Goal: Check status: Check status

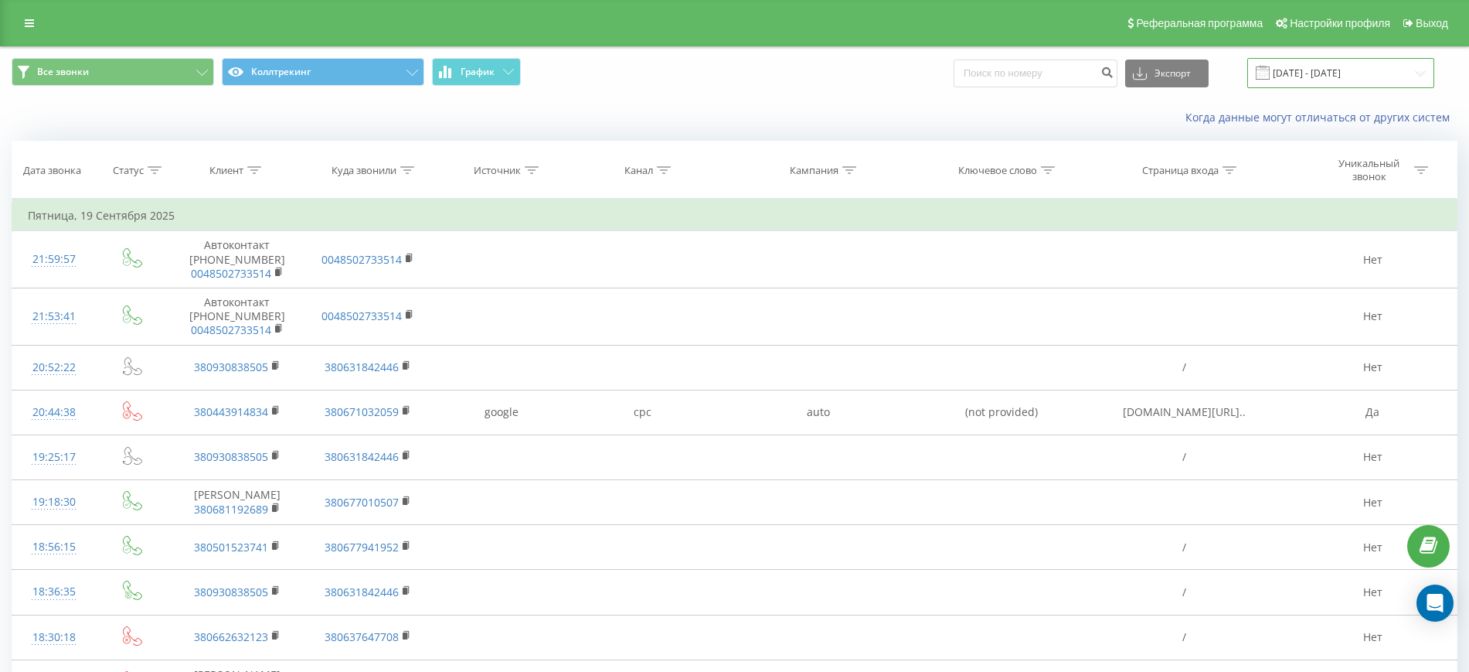
click at [1412, 70] on input "[DATE] - [DATE]" at bounding box center [1341, 73] width 187 height 30
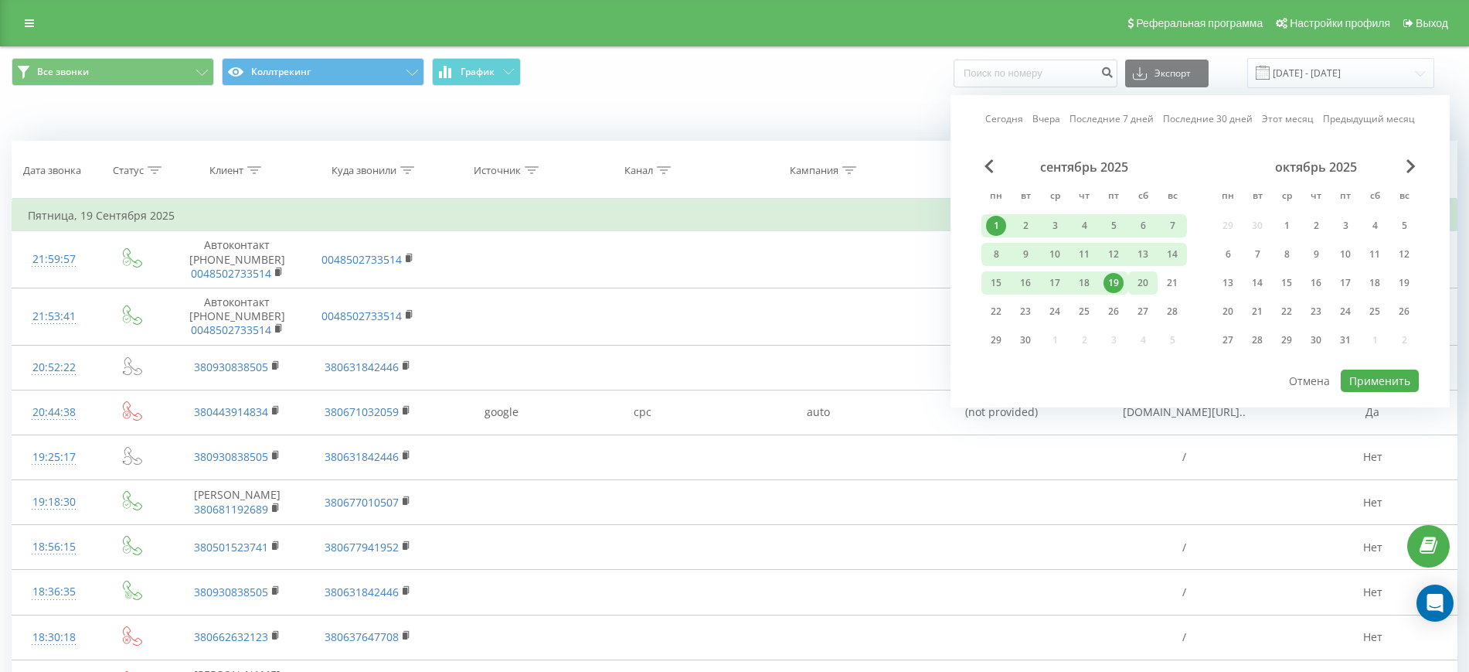
click at [1145, 279] on div "20" at bounding box center [1143, 283] width 20 height 20
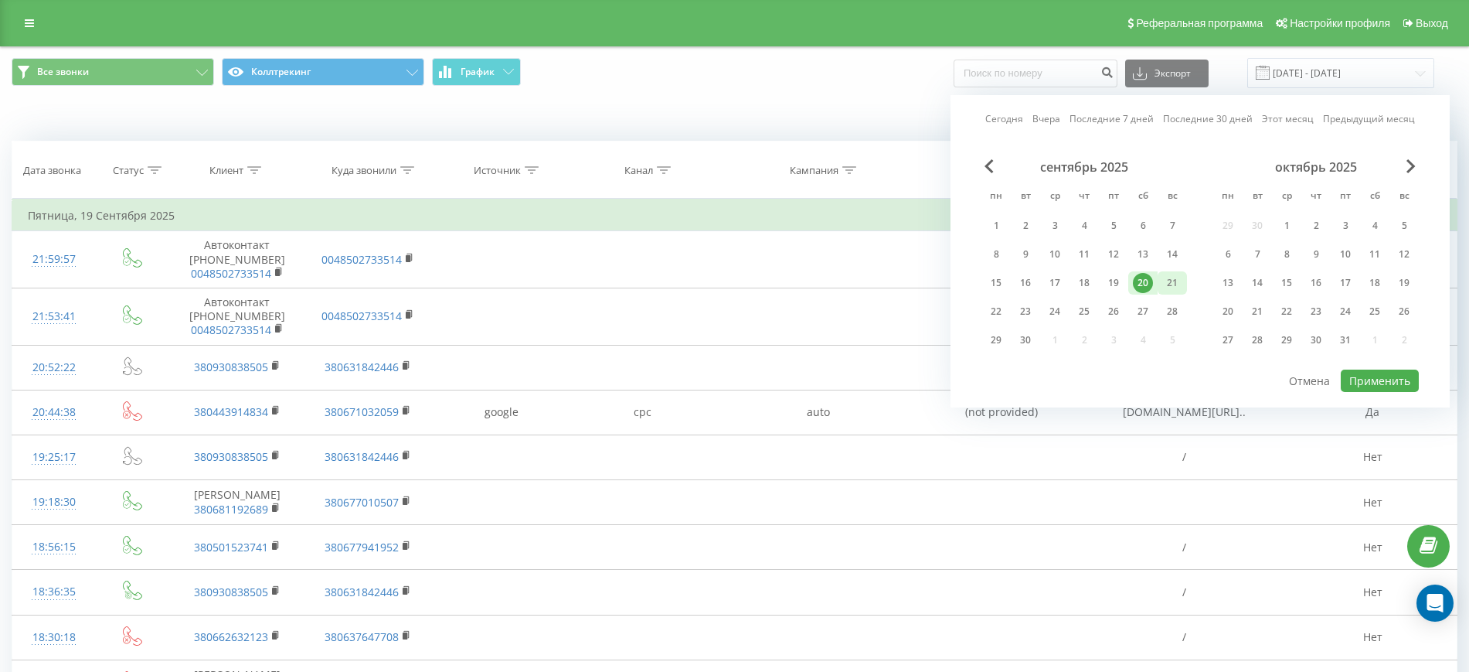
click at [1164, 286] on div "21" at bounding box center [1173, 283] width 20 height 20
click at [1344, 380] on button "Применить" at bounding box center [1380, 380] width 78 height 22
type input "[DATE] - [DATE]"
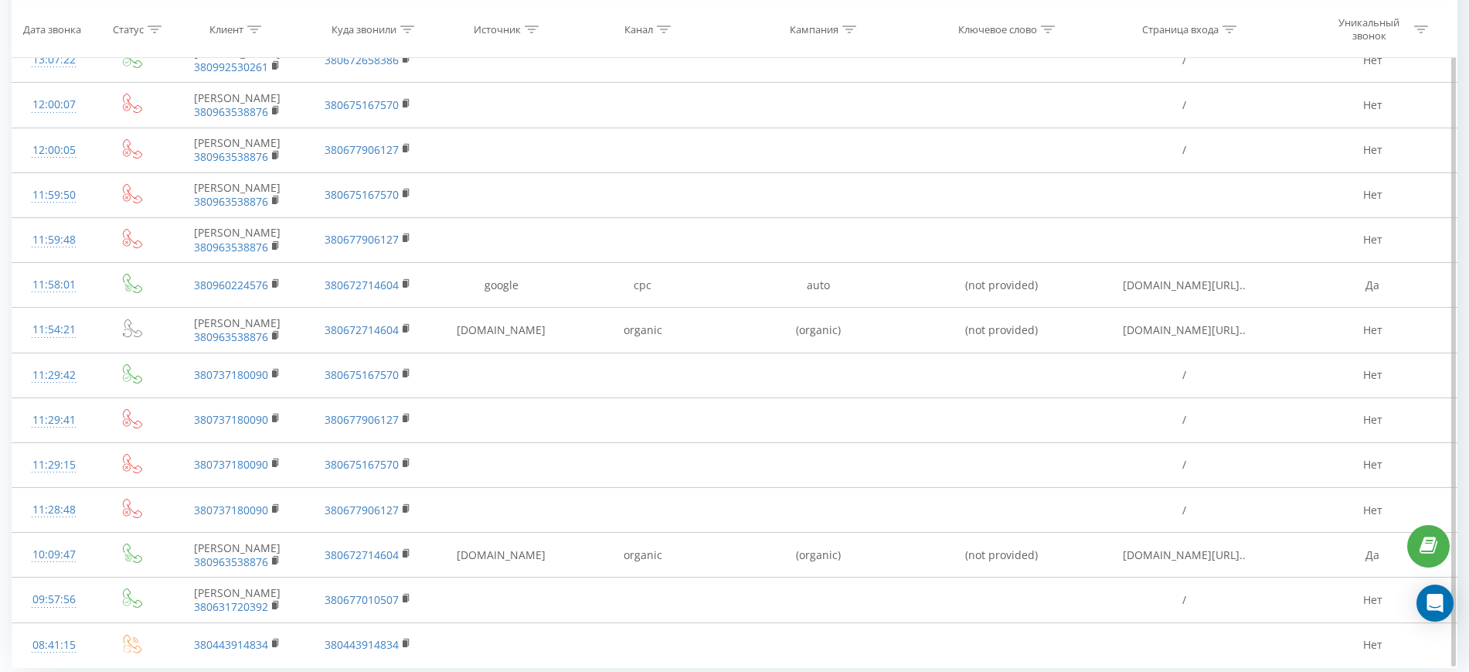
scroll to position [1519, 0]
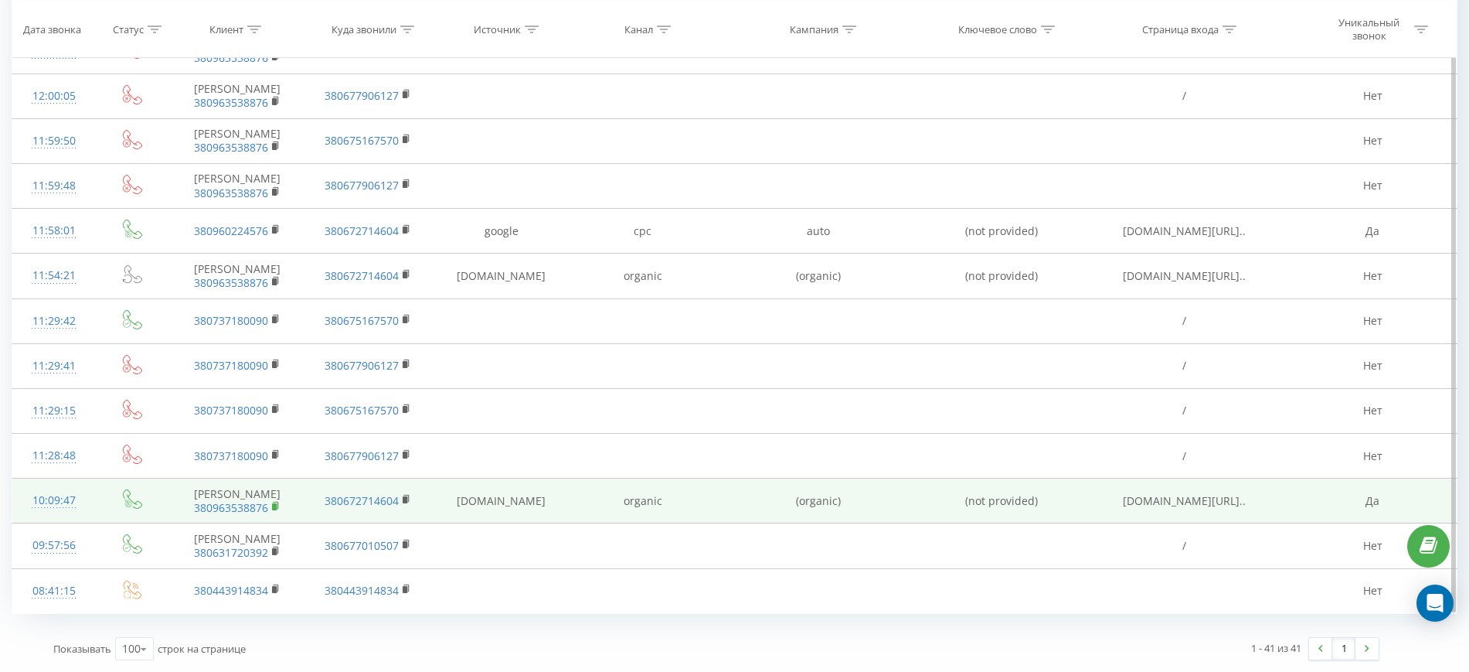
click at [275, 503] on icon at bounding box center [276, 506] width 9 height 11
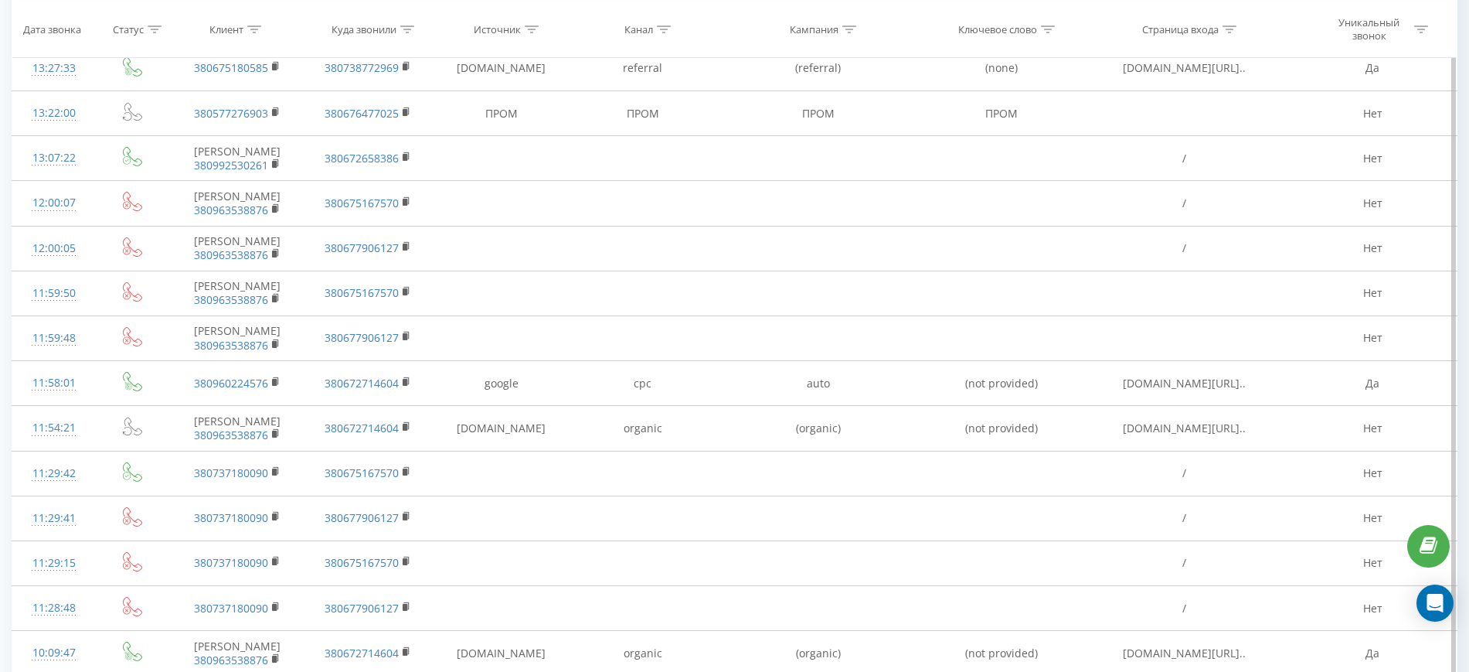
scroll to position [1229, 0]
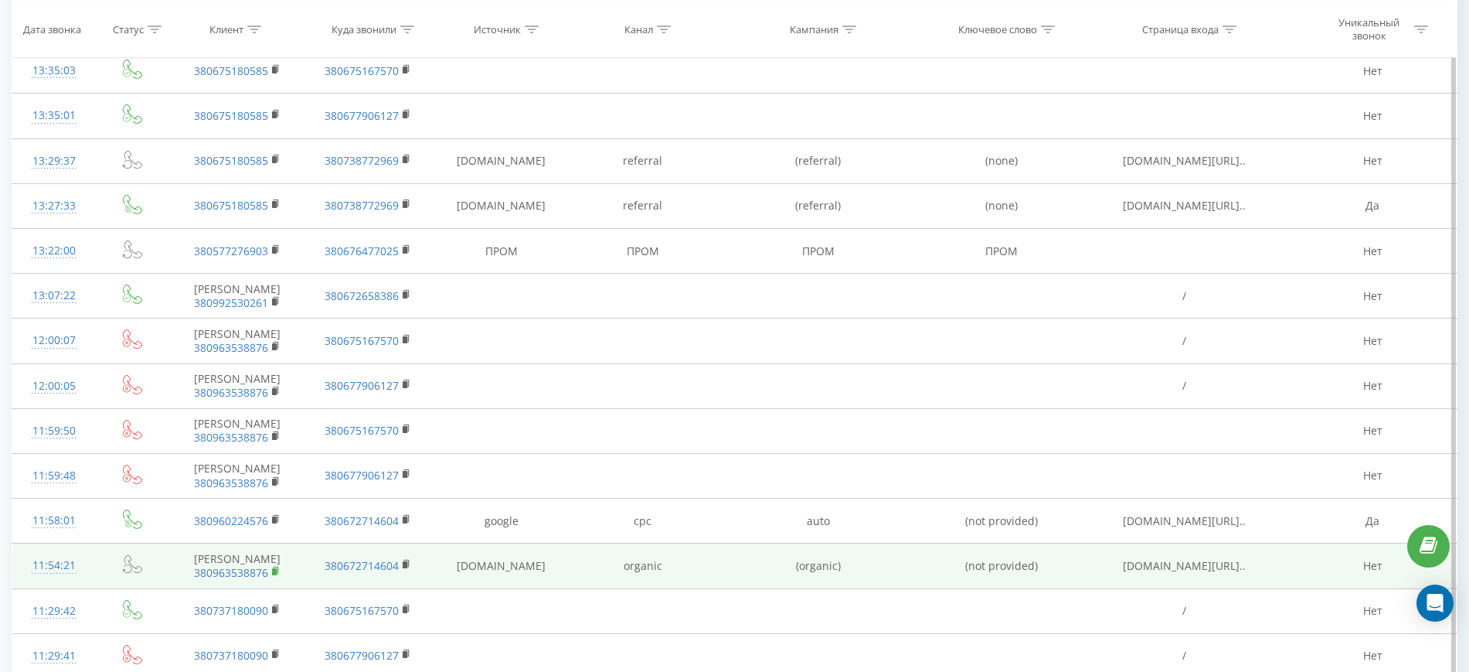
click at [272, 573] on icon at bounding box center [276, 571] width 9 height 11
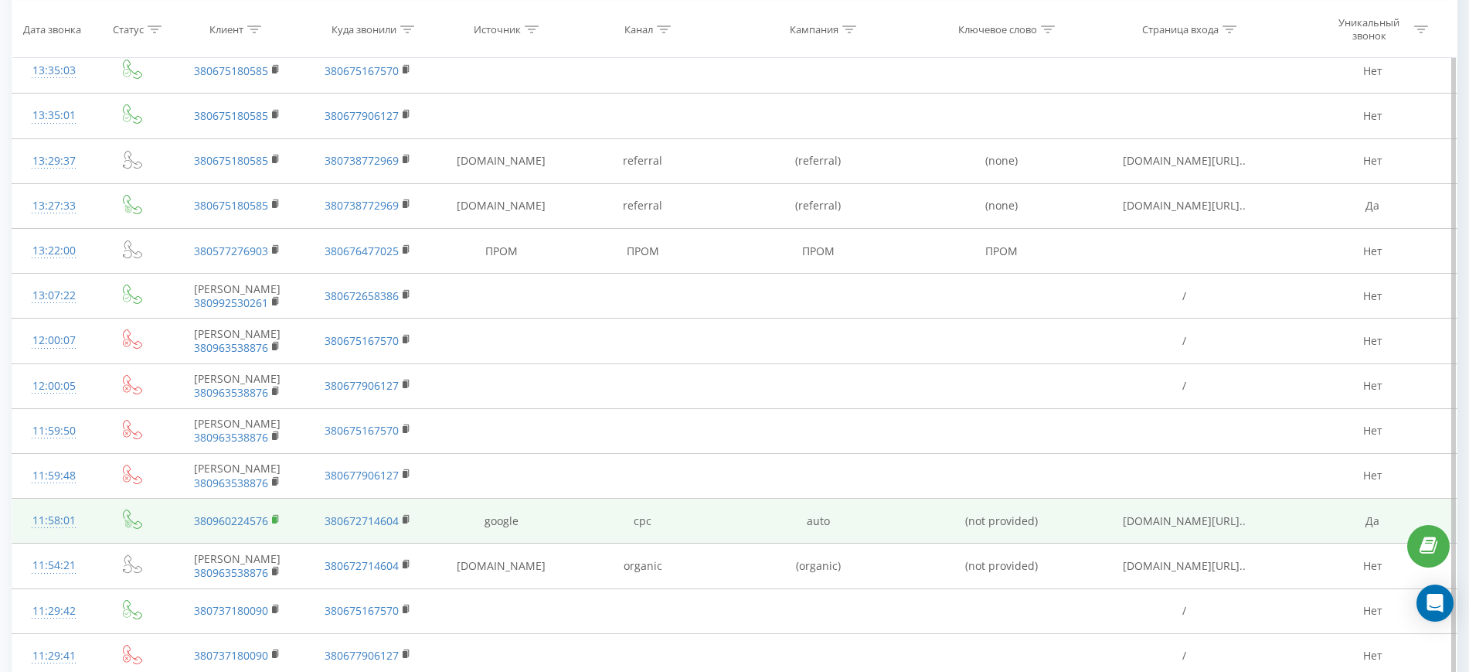
click at [275, 518] on rect at bounding box center [274, 519] width 5 height 7
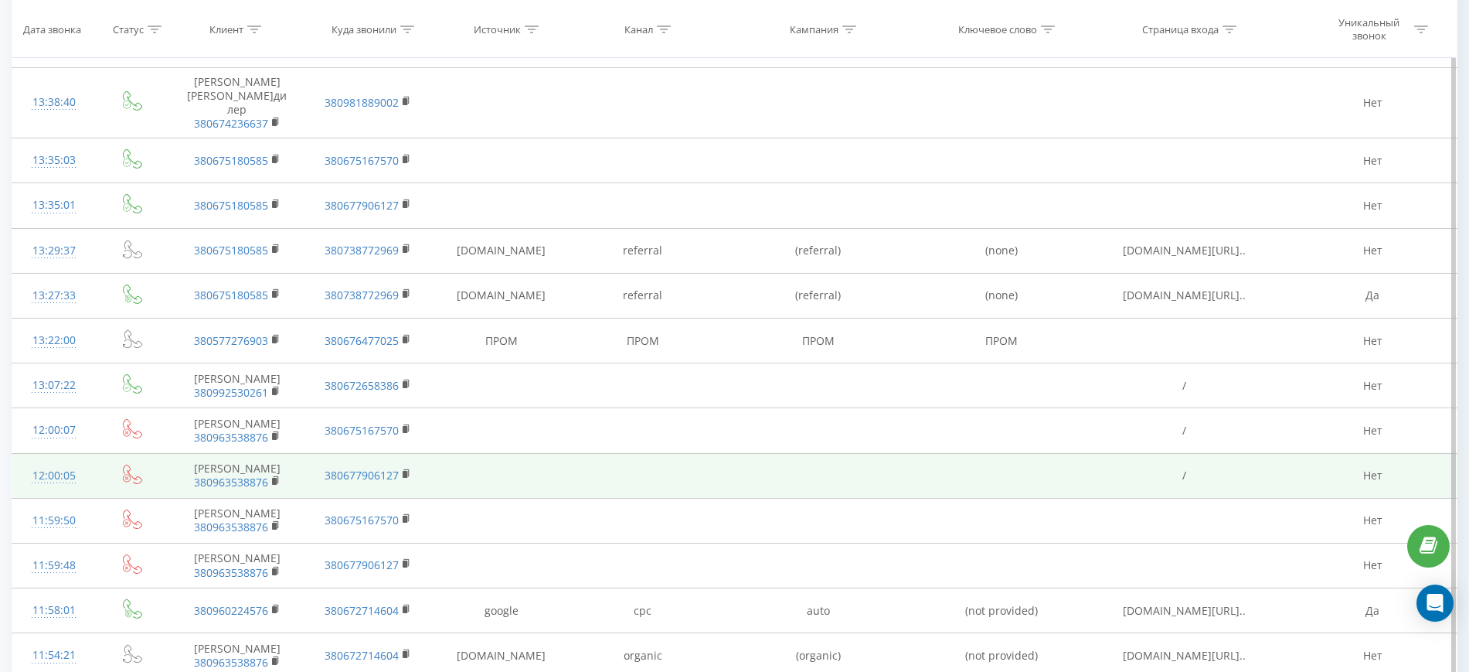
scroll to position [1036, 0]
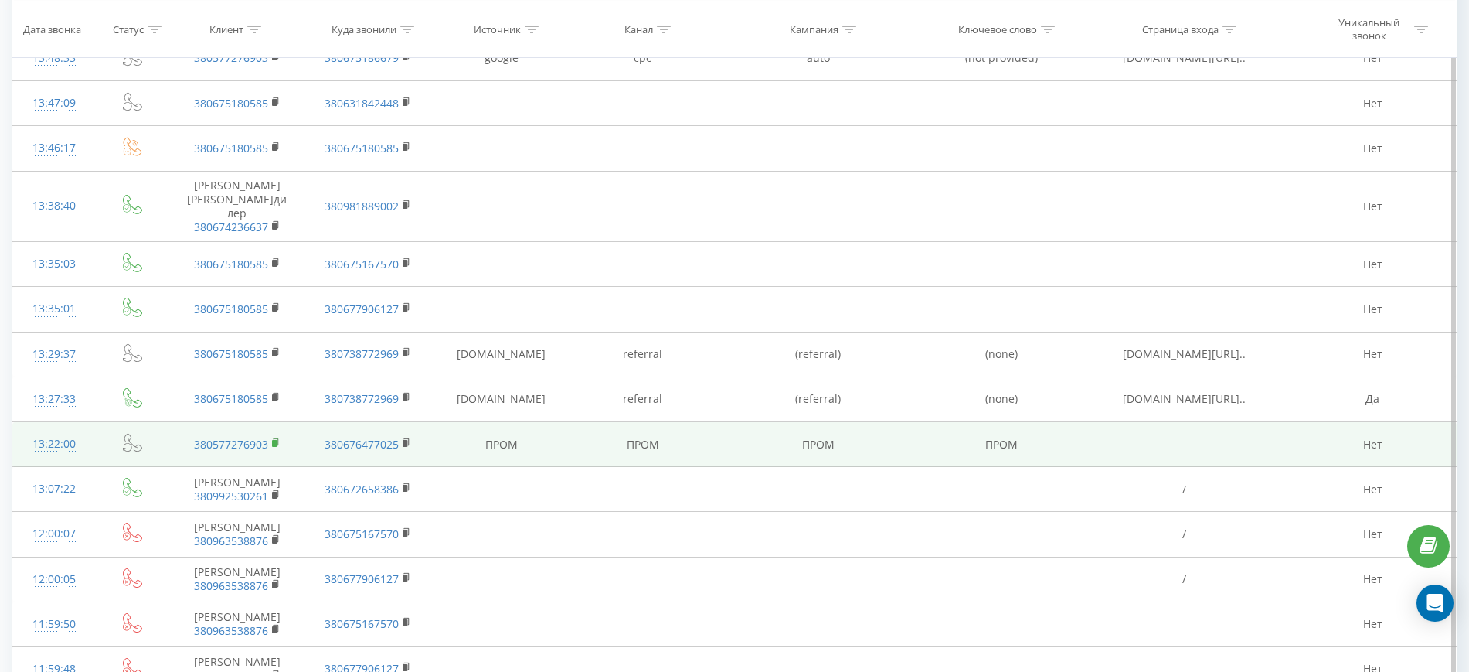
click at [274, 445] on rect at bounding box center [274, 442] width 5 height 7
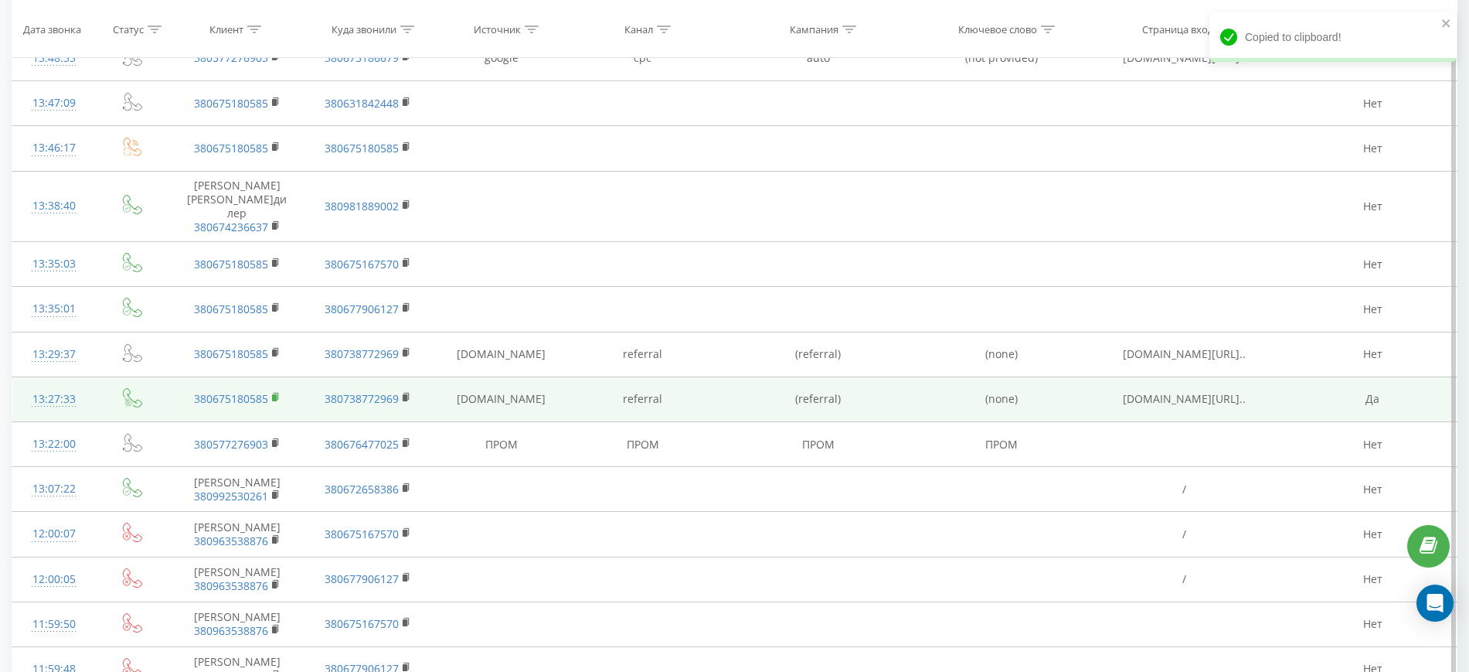
click at [279, 394] on icon at bounding box center [276, 397] width 9 height 11
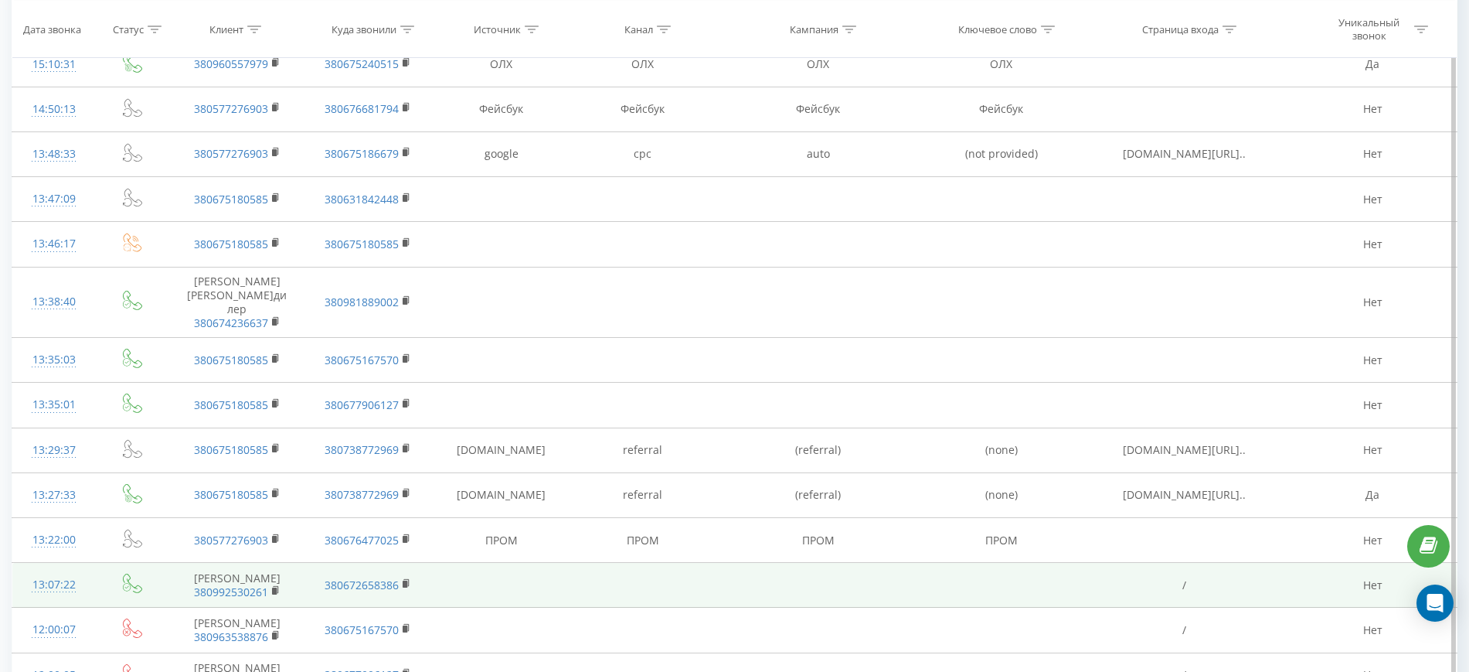
scroll to position [939, 0]
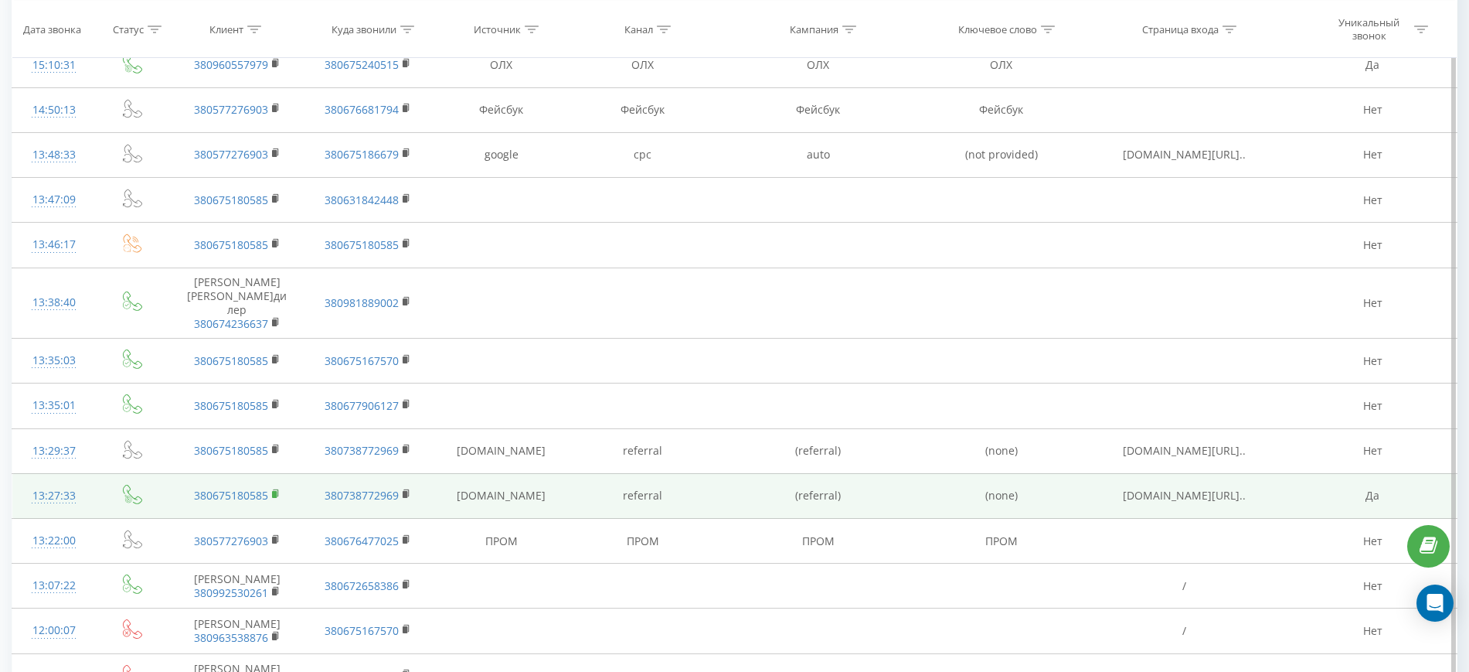
click at [273, 493] on rect at bounding box center [274, 494] width 5 height 7
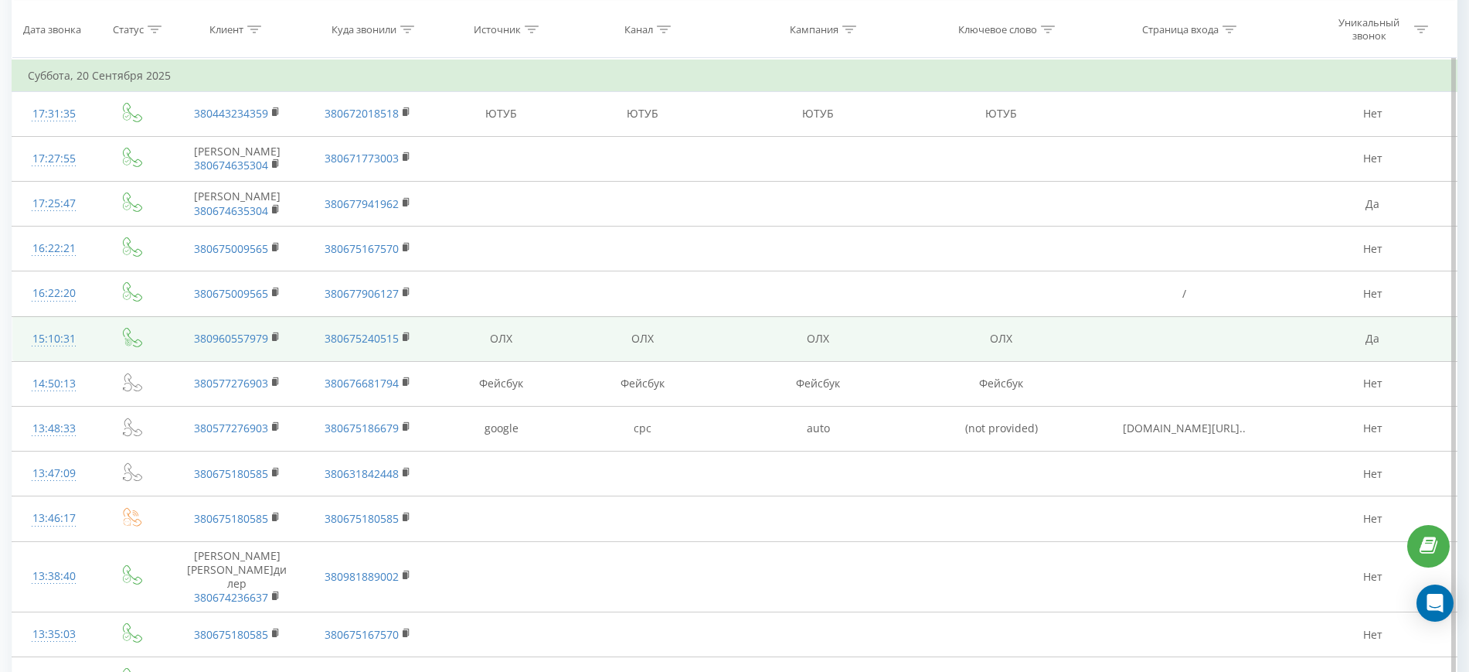
scroll to position [553, 0]
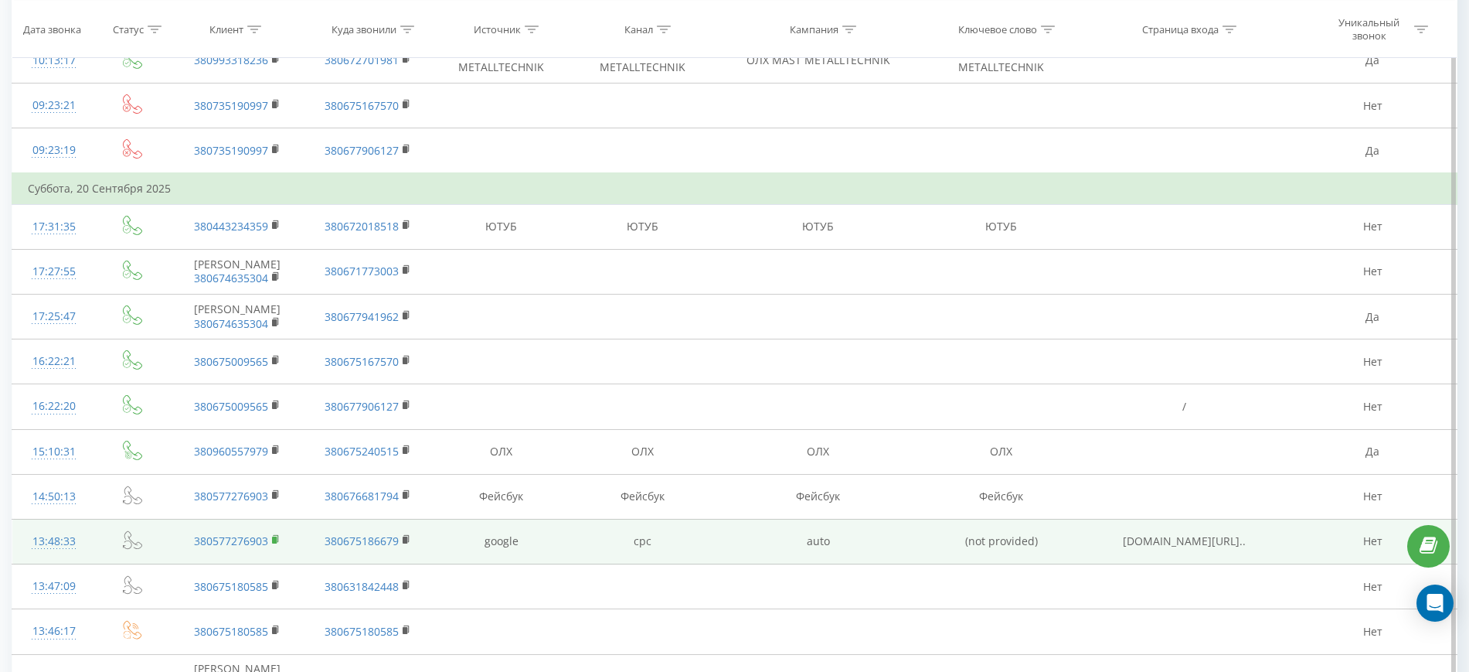
click at [277, 538] on rect at bounding box center [274, 539] width 5 height 7
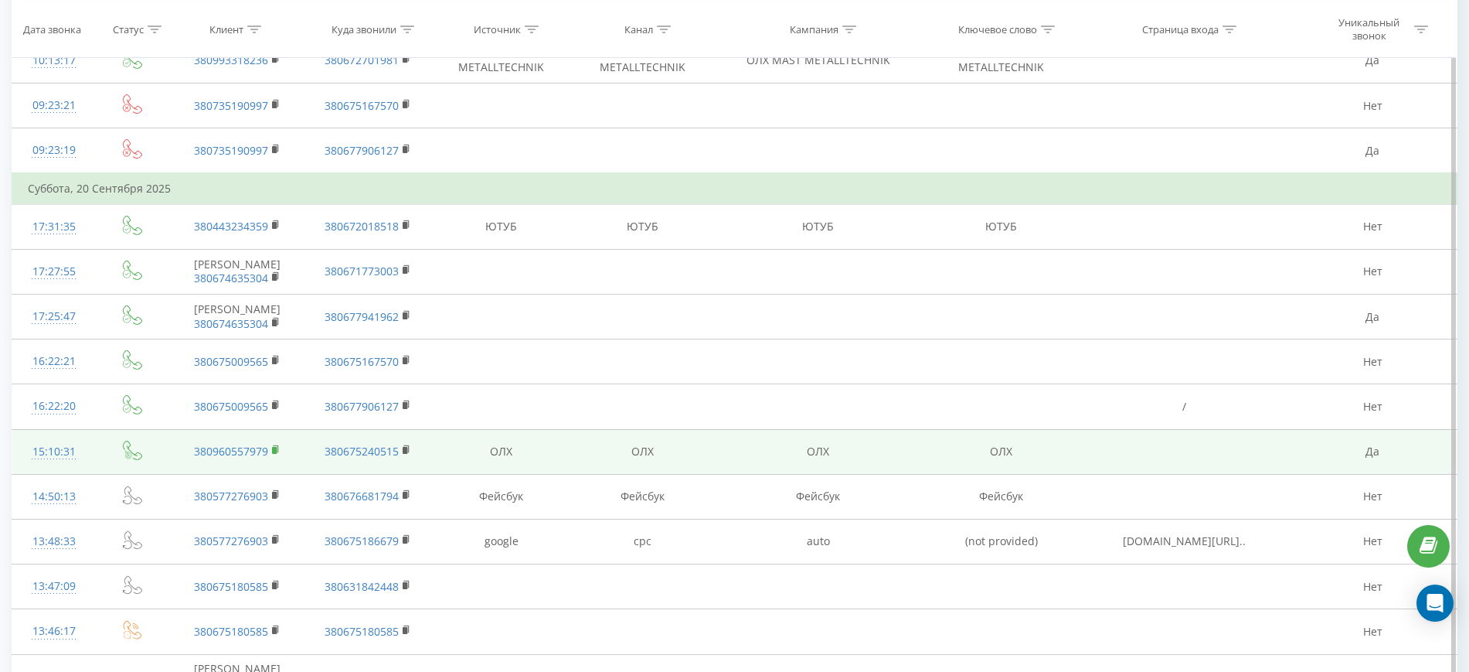
click at [273, 451] on rect at bounding box center [274, 450] width 5 height 7
click at [274, 444] on icon at bounding box center [276, 449] width 9 height 11
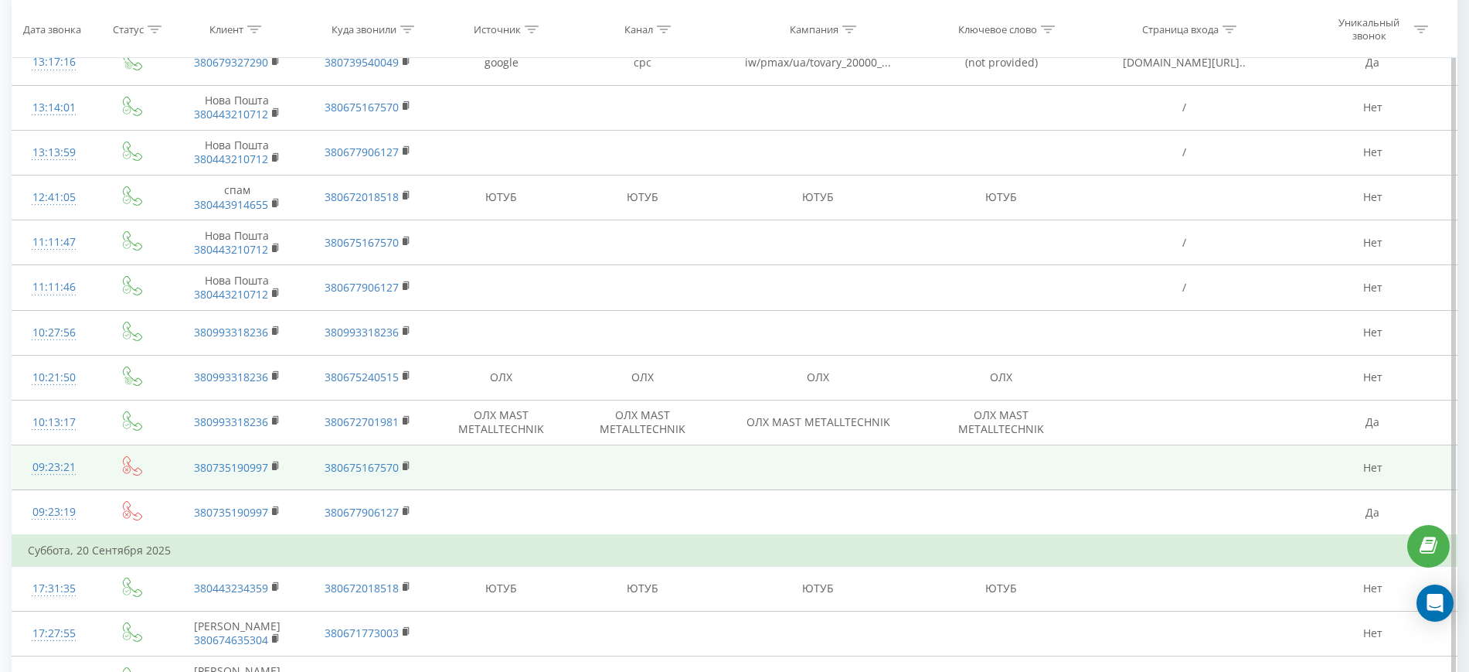
scroll to position [193, 0]
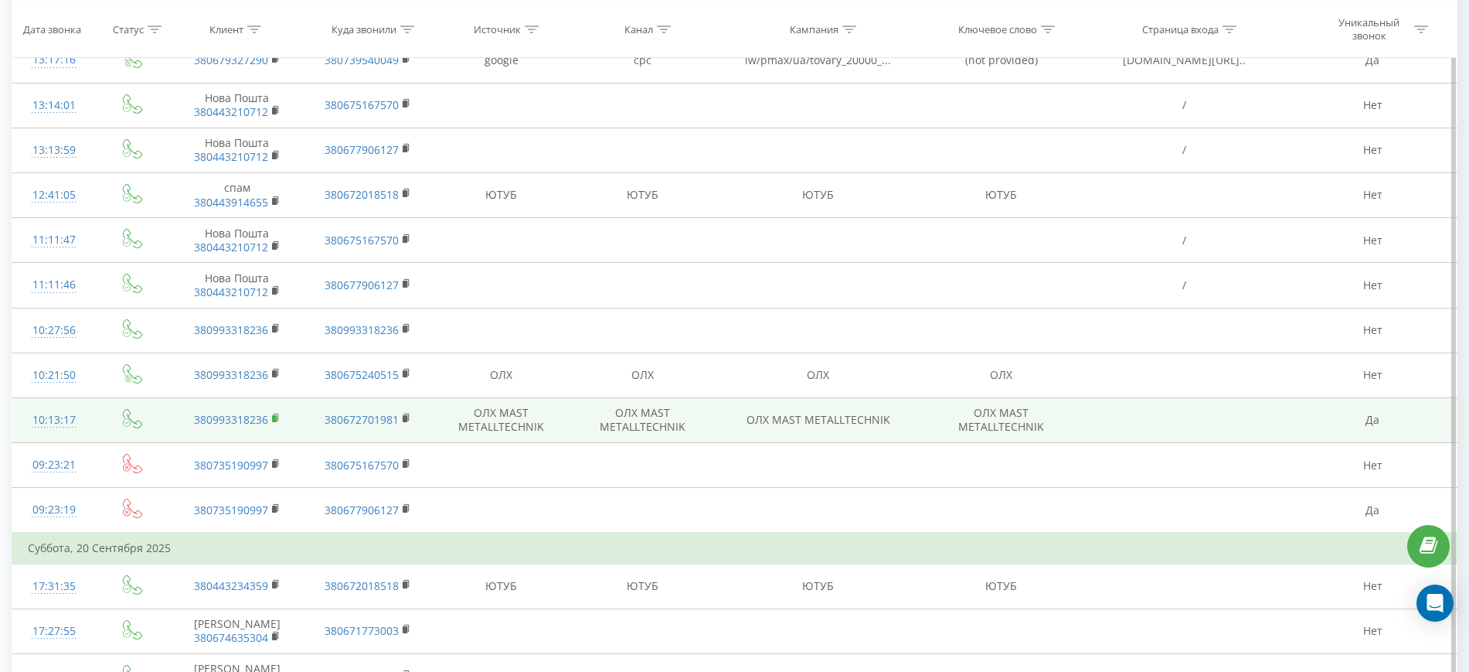
click at [274, 415] on rect at bounding box center [274, 418] width 5 height 7
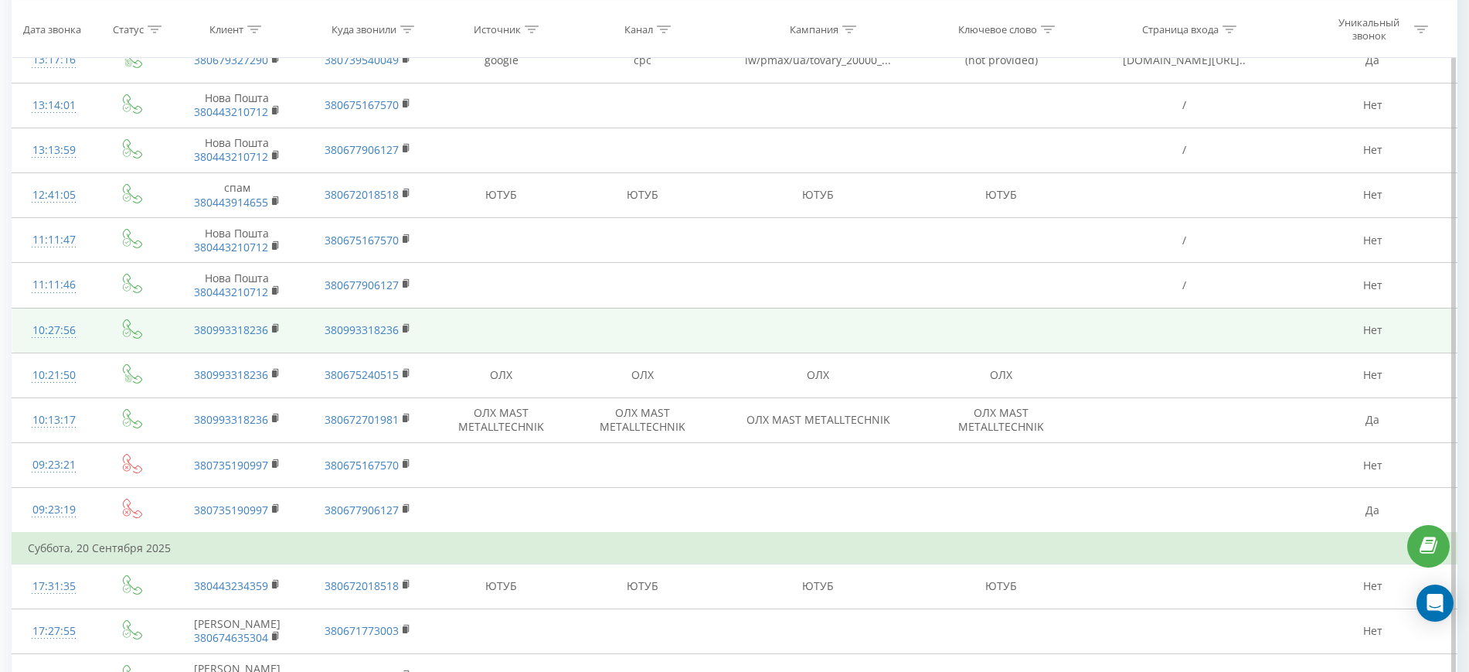
scroll to position [0, 0]
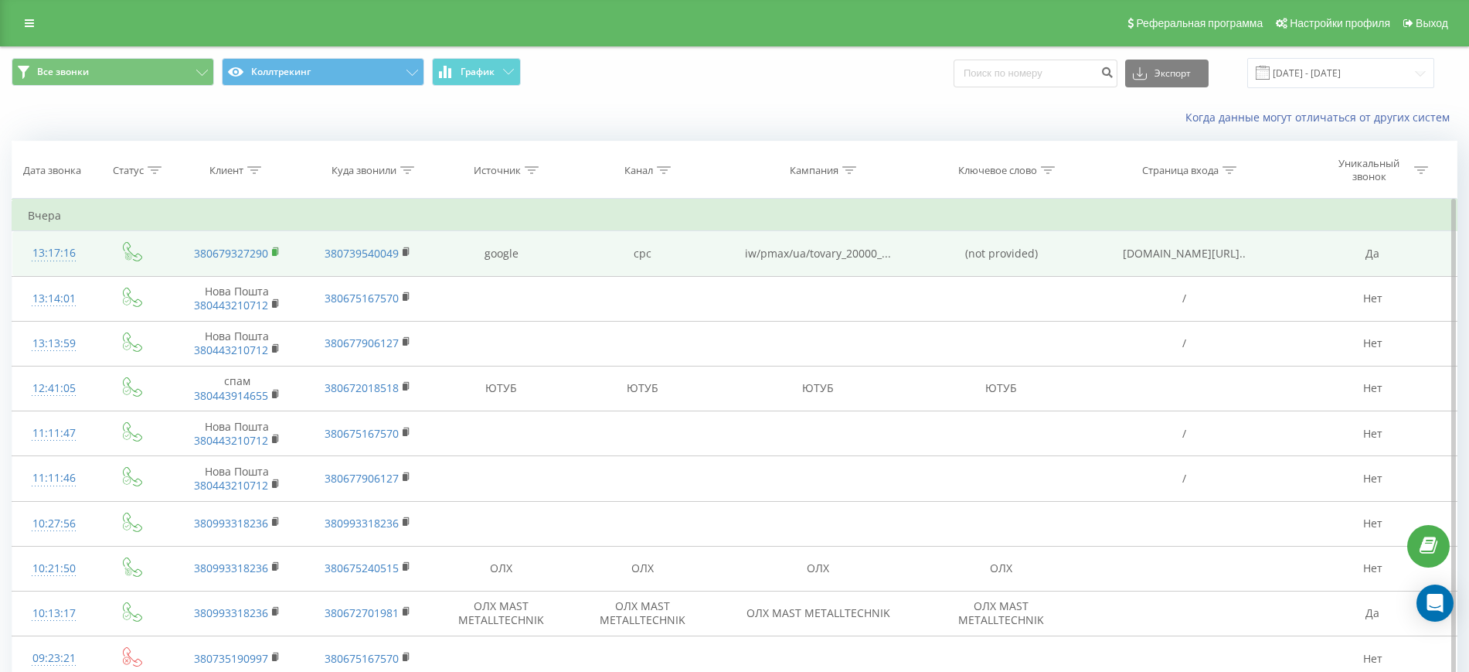
click at [279, 251] on icon at bounding box center [276, 252] width 9 height 11
